Goal: Information Seeking & Learning: Learn about a topic

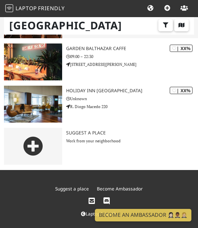
scroll to position [1269, 0]
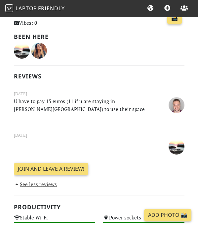
scroll to position [166, 0]
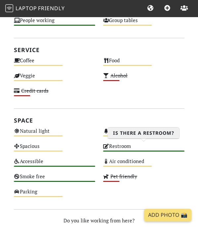
scroll to position [534, 0]
